Goal: Go to known website: Access a specific website the user already knows

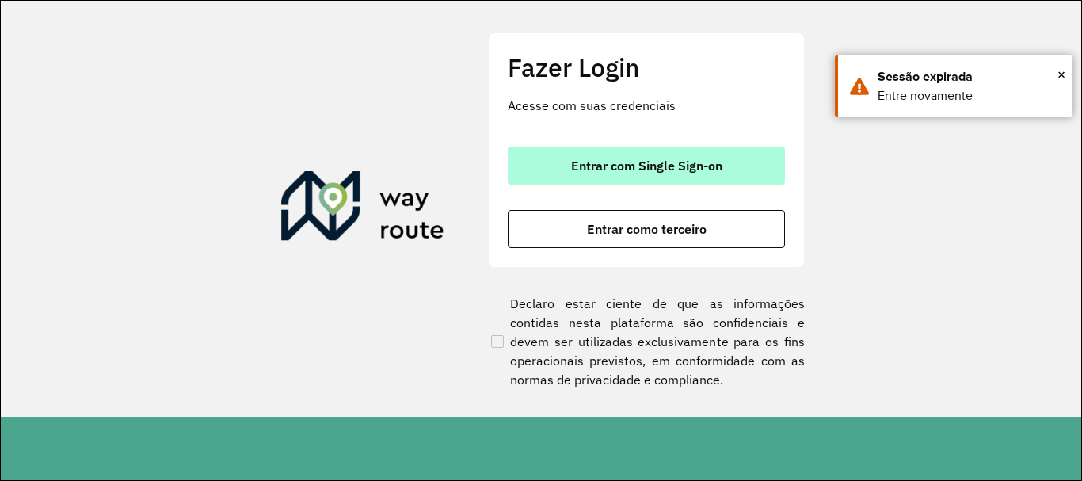
click at [571, 170] on span "Entrar com Single Sign-on" at bounding box center [646, 165] width 151 height 13
